Goal: Contribute content: Add original content to the website for others to see

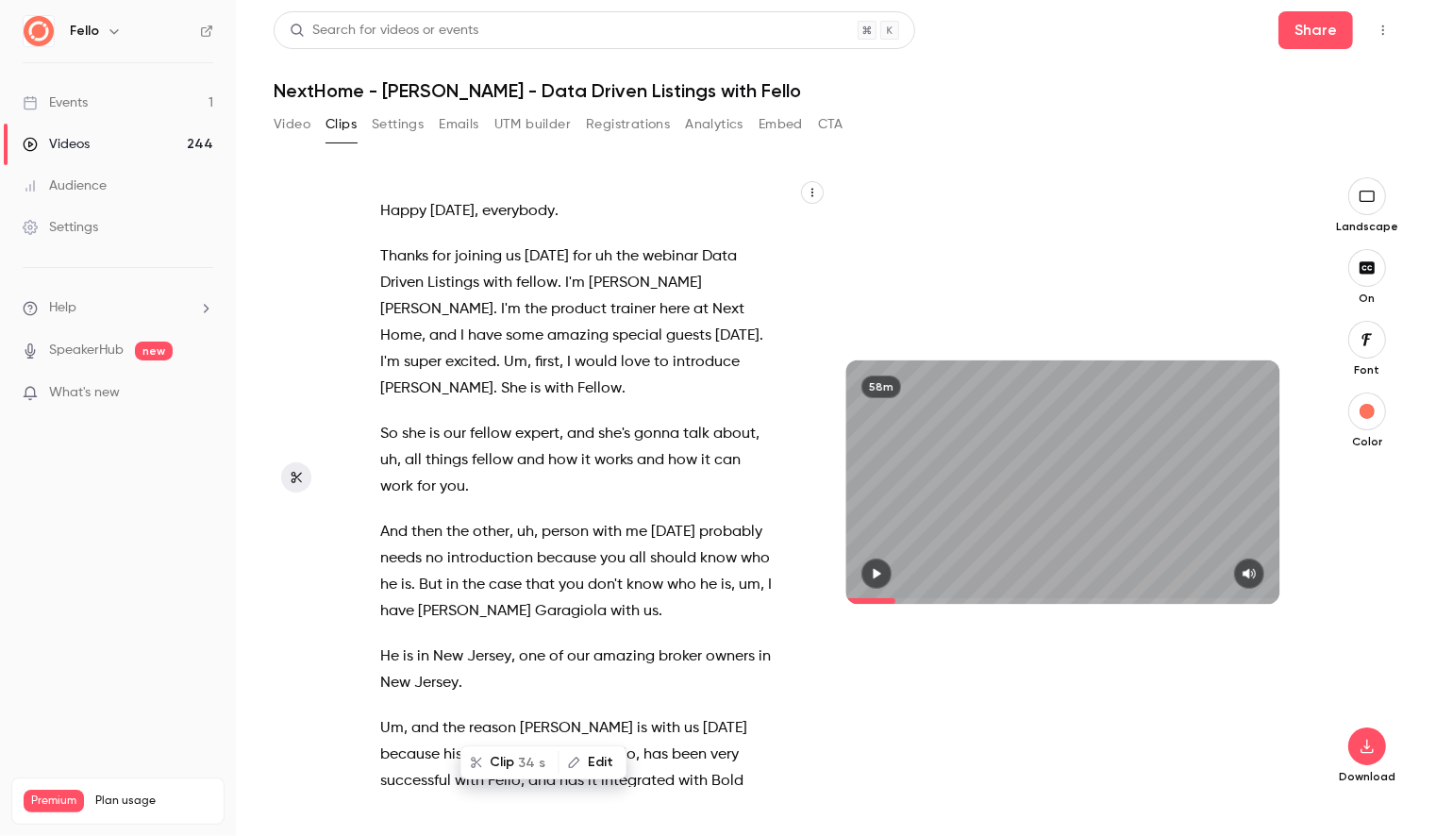
scroll to position [3581, 0]
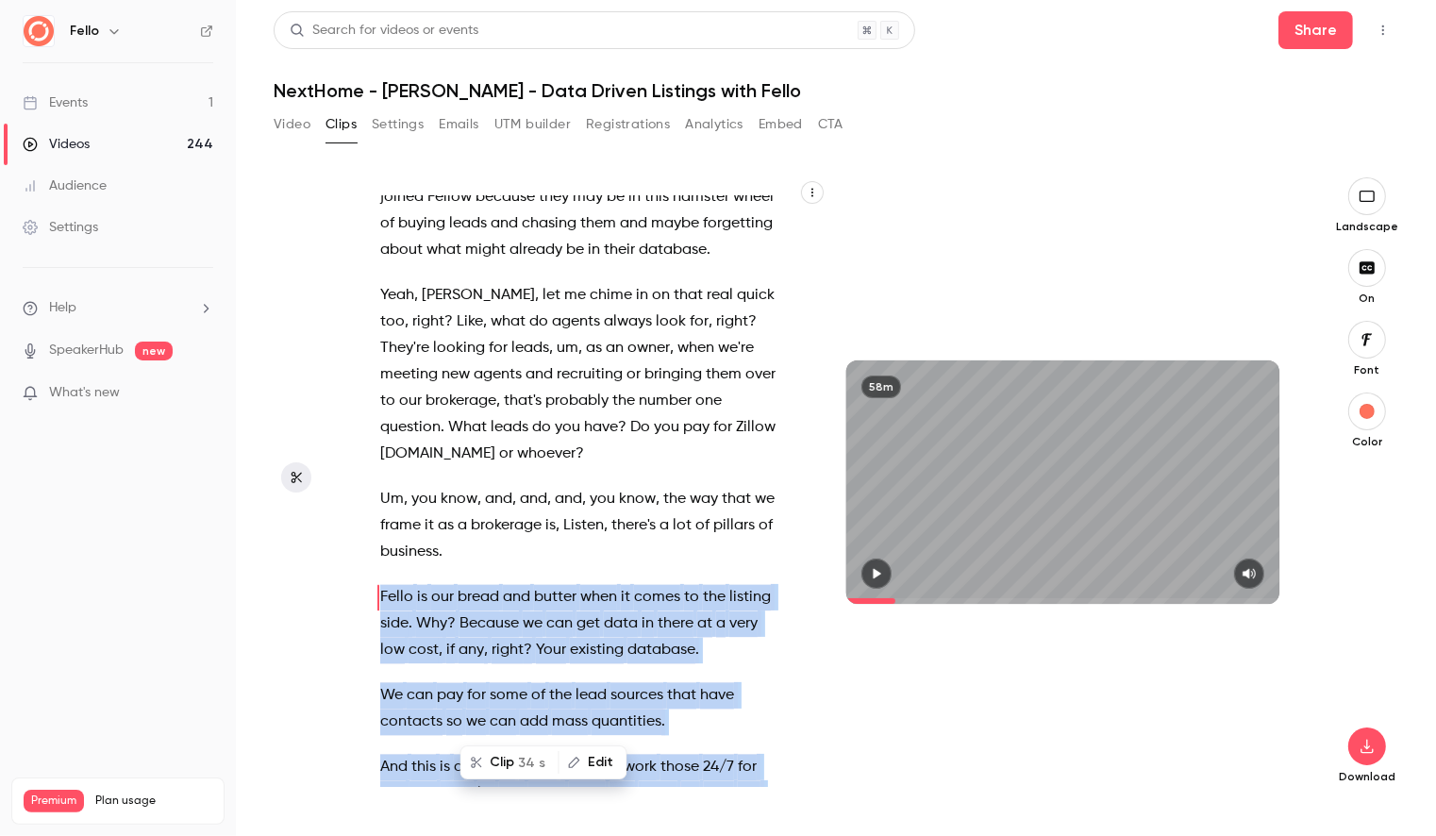
click at [59, 102] on div "Events" at bounding box center [55, 102] width 65 height 19
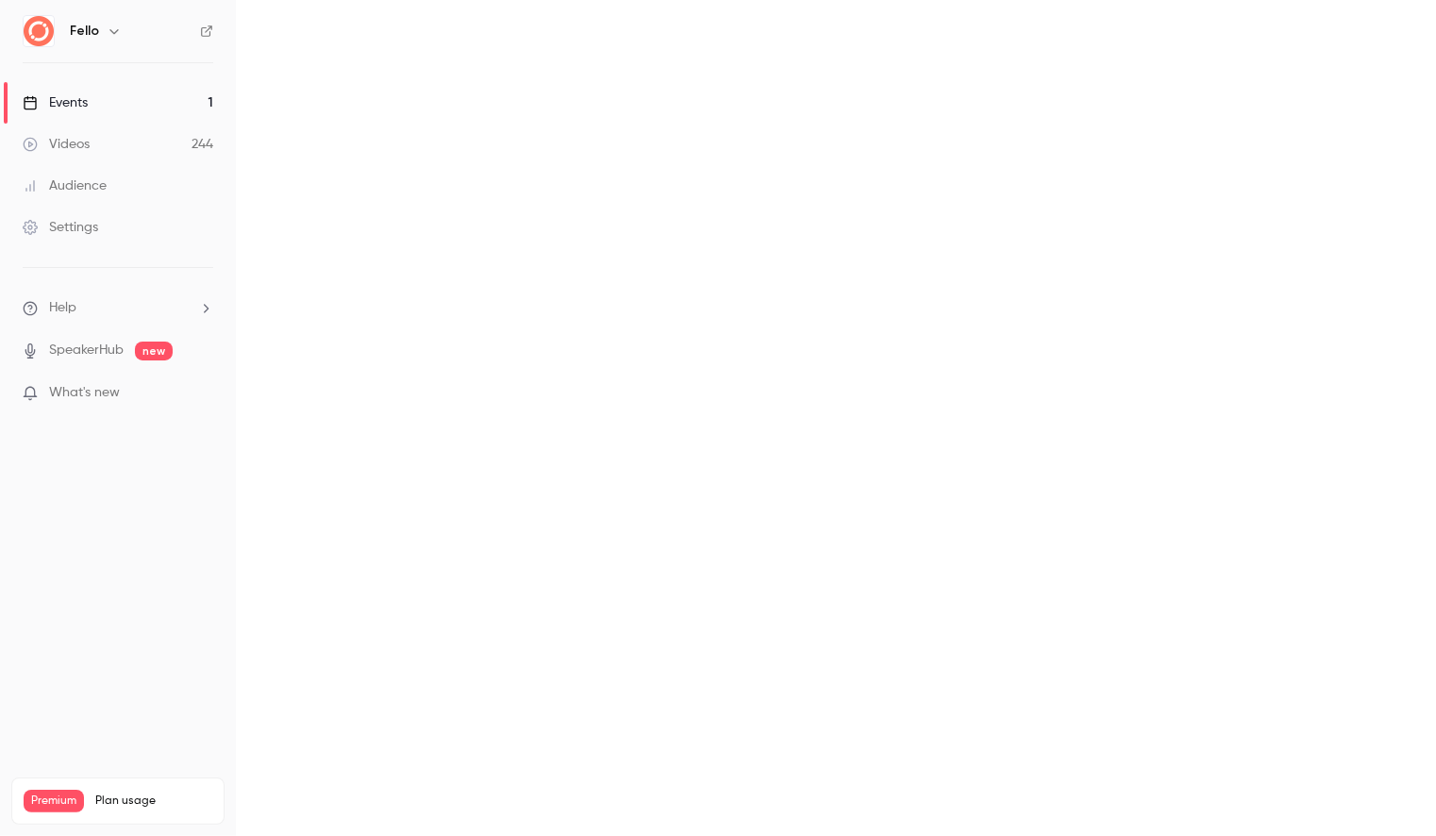
click at [64, 147] on div "Videos" at bounding box center [56, 144] width 67 height 19
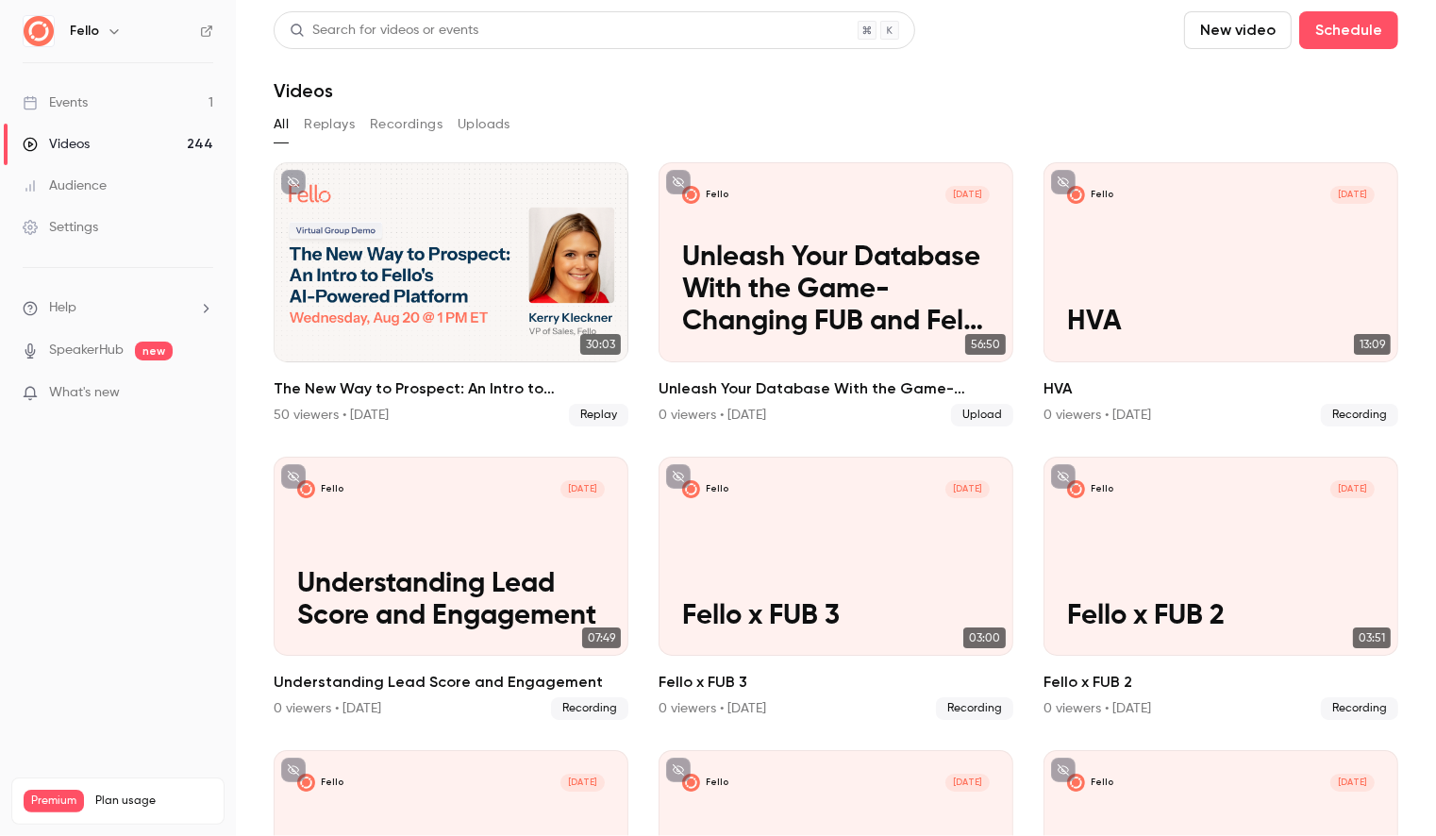
click at [489, 126] on button "Uploads" at bounding box center [484, 124] width 53 height 30
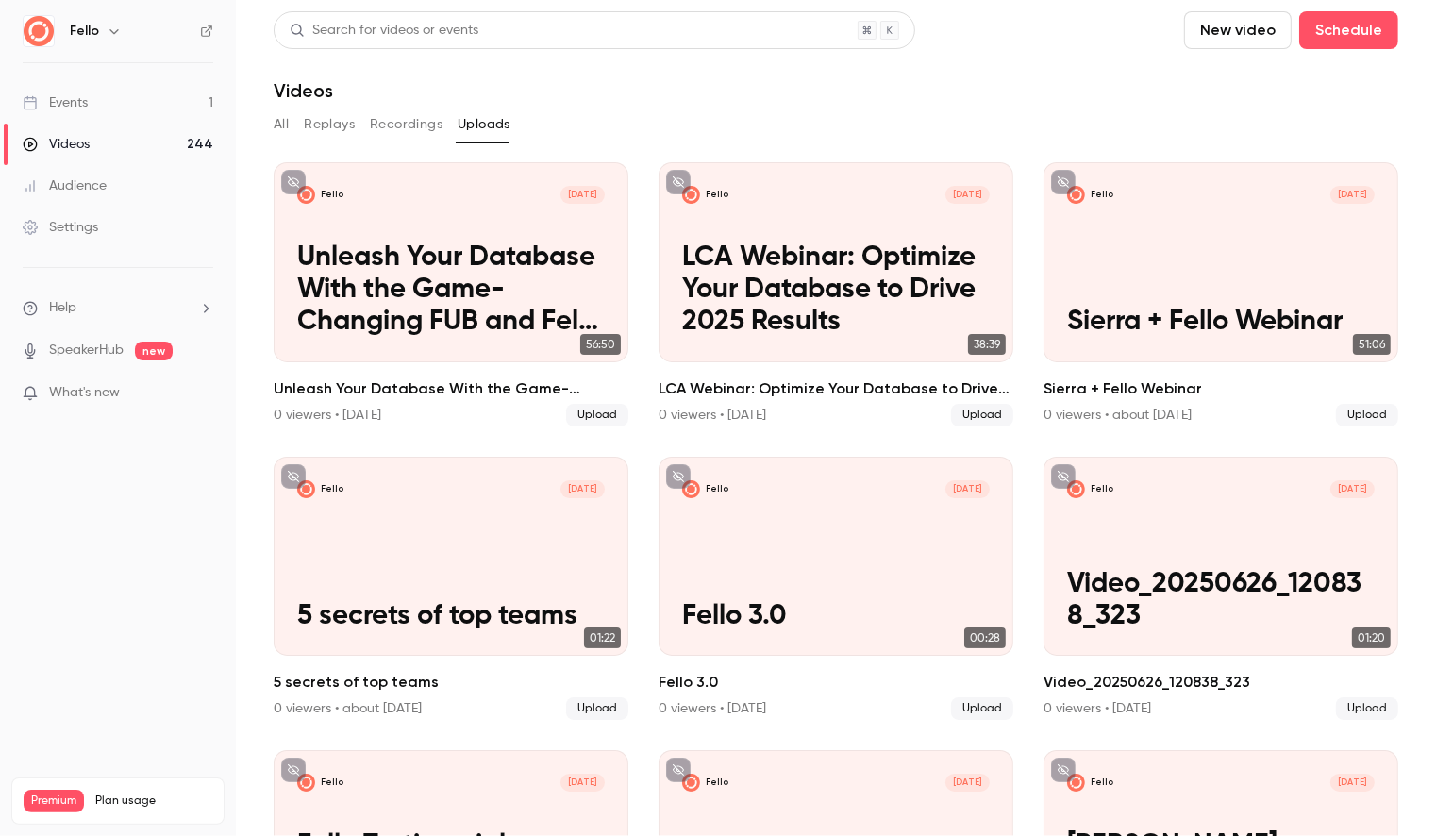
click at [1247, 27] on button "New video" at bounding box center [1238, 30] width 108 height 38
click at [1051, 96] on div at bounding box center [718, 418] width 1436 height 836
